Goal: Navigation & Orientation: Find specific page/section

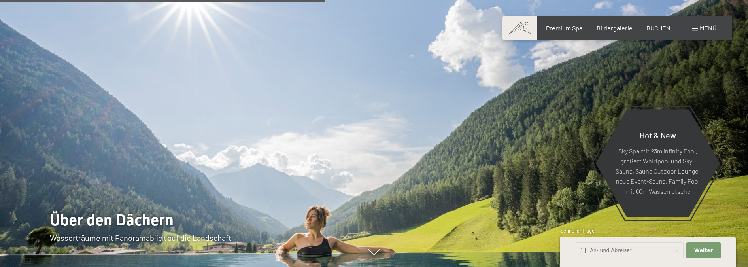
scroll to position [1921, 0]
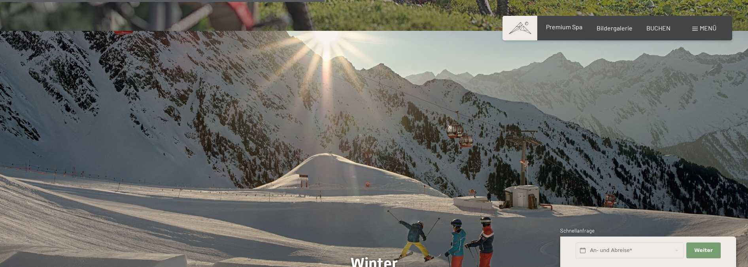
click at [556, 31] on div "Premium Spa" at bounding box center [564, 27] width 36 height 9
click at [575, 29] on span "Premium Spa" at bounding box center [564, 27] width 36 height 8
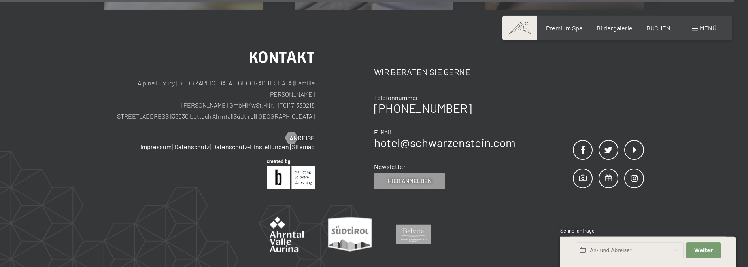
scroll to position [4761, 0]
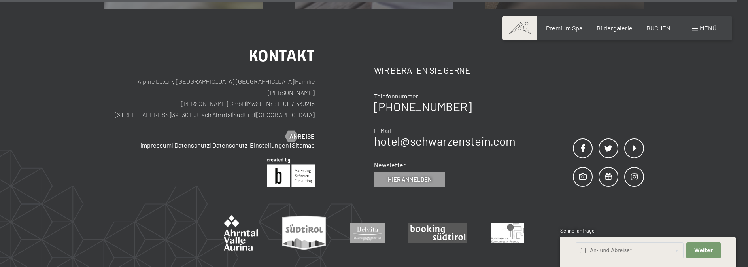
drag, startPoint x: 247, startPoint y: 105, endPoint x: 171, endPoint y: 106, distance: 76.0
click at [171, 106] on p "Alpine Luxury SPA Resort SCHWARZENSTEIN | Familie Zimmerhofer Otmar Zimmerhofer…" at bounding box center [209, 98] width 211 height 44
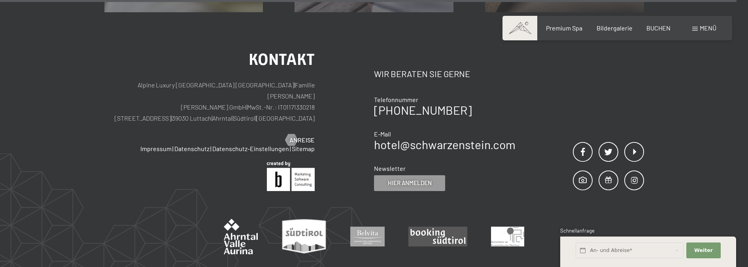
copy p "Dorfstraße 11 | 39030 Luttach"
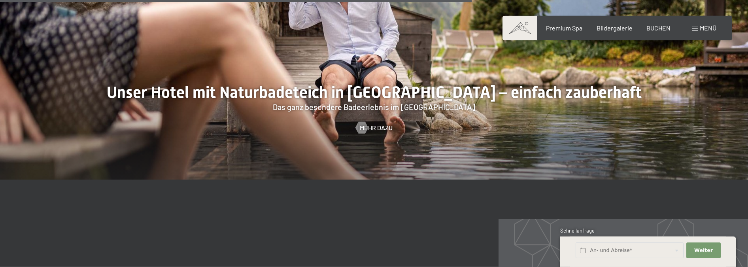
scroll to position [3049, 0]
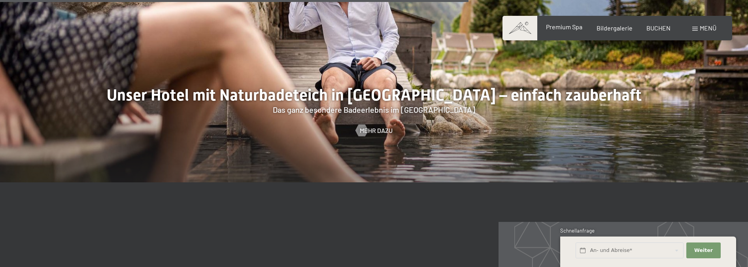
click at [573, 29] on span "Premium Spa" at bounding box center [564, 27] width 36 height 8
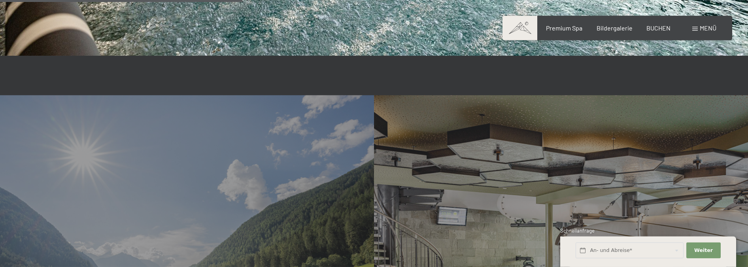
scroll to position [1838, 0]
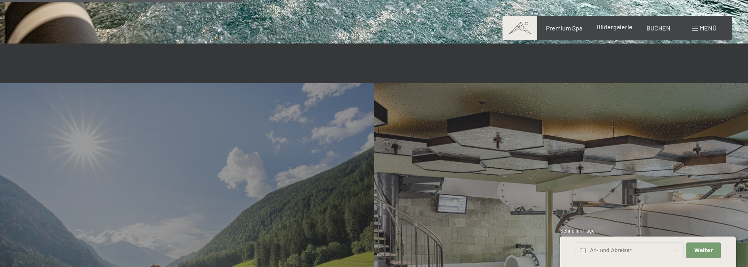
click at [626, 30] on span "Bildergalerie" at bounding box center [615, 27] width 36 height 8
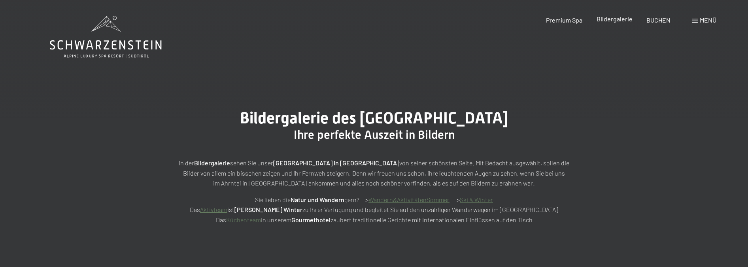
click at [628, 21] on span "Bildergalerie" at bounding box center [615, 19] width 36 height 8
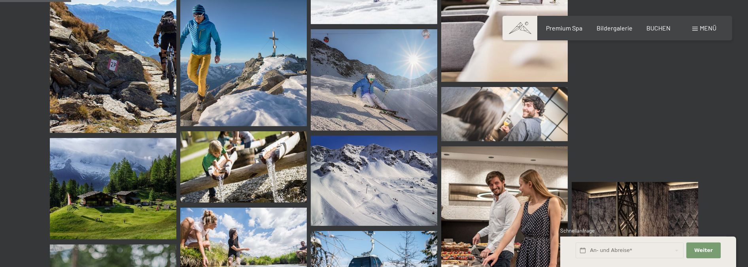
scroll to position [960, 0]
